Goal: Information Seeking & Learning: Find specific fact

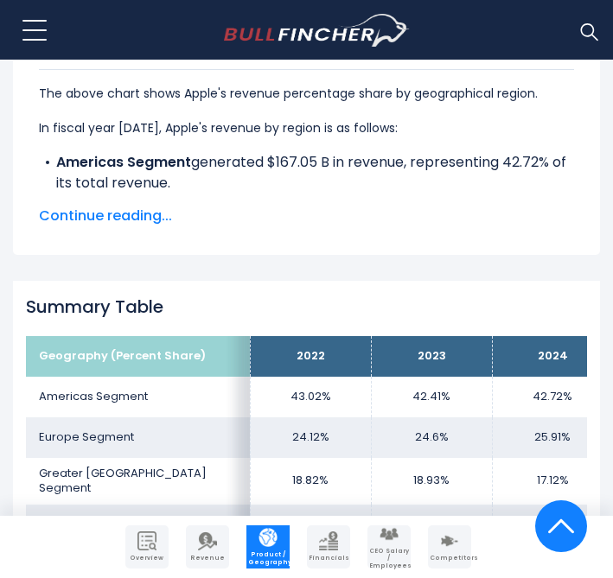
scroll to position [1154, 0]
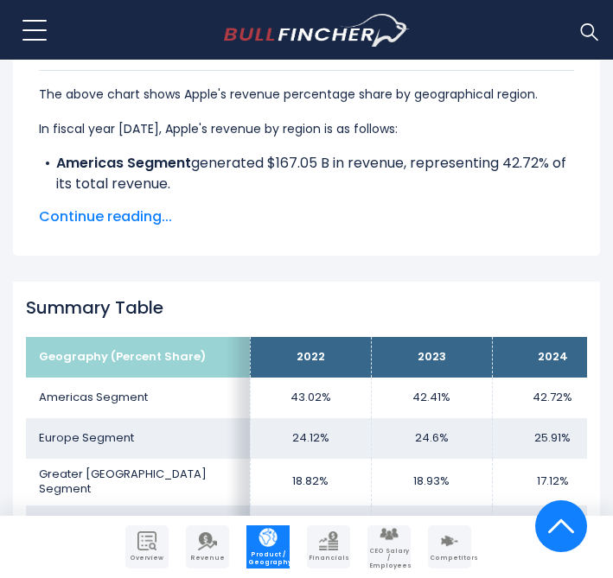
click at [132, 163] on b "Americas Segment" at bounding box center [123, 163] width 135 height 20
drag, startPoint x: 155, startPoint y: 130, endPoint x: 207, endPoint y: 182, distance: 74.6
click at [207, 182] on div "The above chart shows Apple's revenue percentage share by geographical region. …" at bounding box center [306, 267] width 535 height 394
click at [126, 214] on span "Continue reading..." at bounding box center [306, 217] width 535 height 21
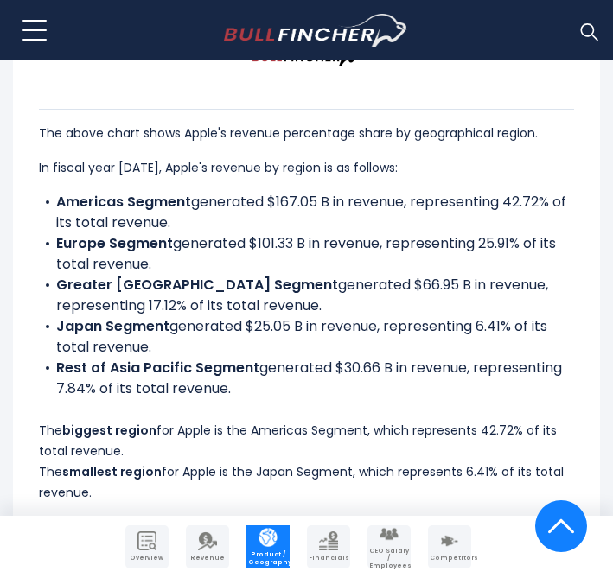
scroll to position [1114, 0]
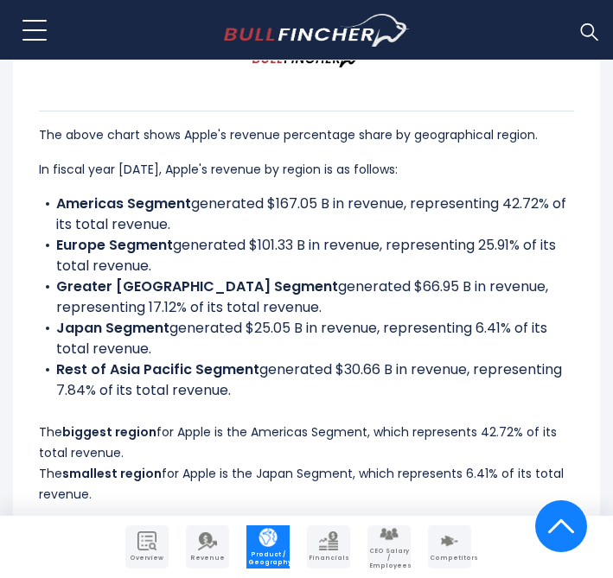
click at [181, 164] on p "In fiscal year [DATE], Apple's revenue by region is as follows:" at bounding box center [306, 169] width 535 height 21
drag, startPoint x: 183, startPoint y: 135, endPoint x: 275, endPoint y: 135, distance: 91.6
click at [275, 135] on p "The above chart shows Apple's revenue percentage share by geographical region." at bounding box center [306, 134] width 535 height 21
copy p "Apple's revenue"
click at [268, 138] on p "The above chart shows Apple's revenue percentage share by geographical region." at bounding box center [306, 134] width 535 height 21
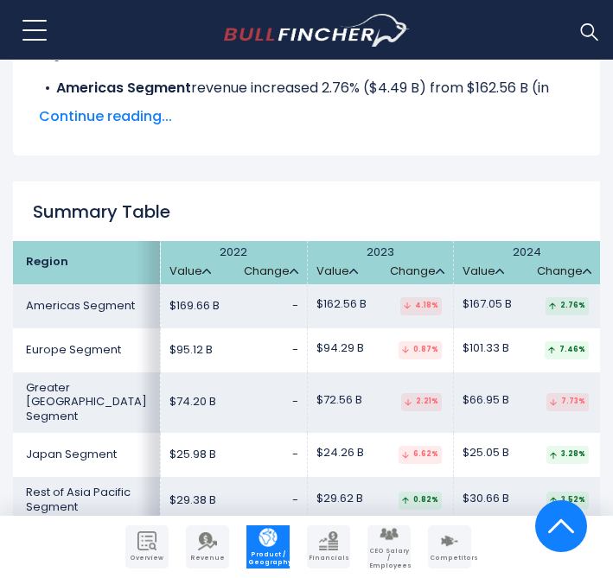
scroll to position [3252, 0]
